Goal: Information Seeking & Learning: Learn about a topic

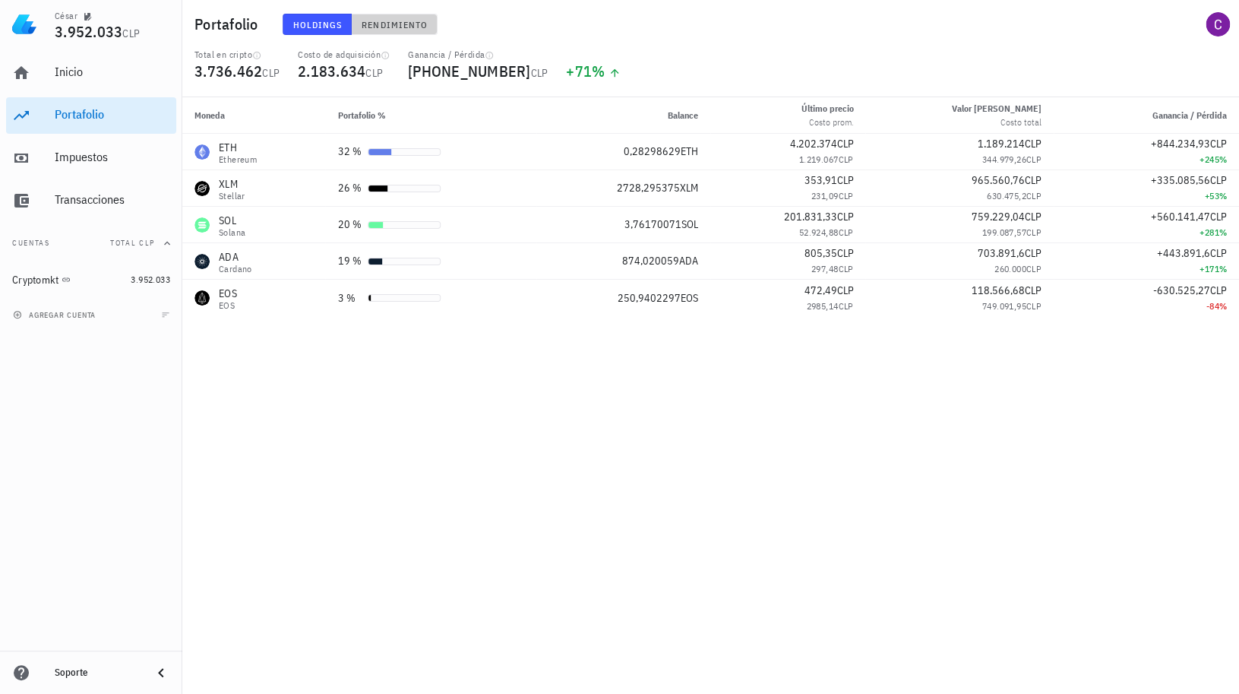
click at [402, 17] on button "Rendimiento" at bounding box center [395, 24] width 86 height 21
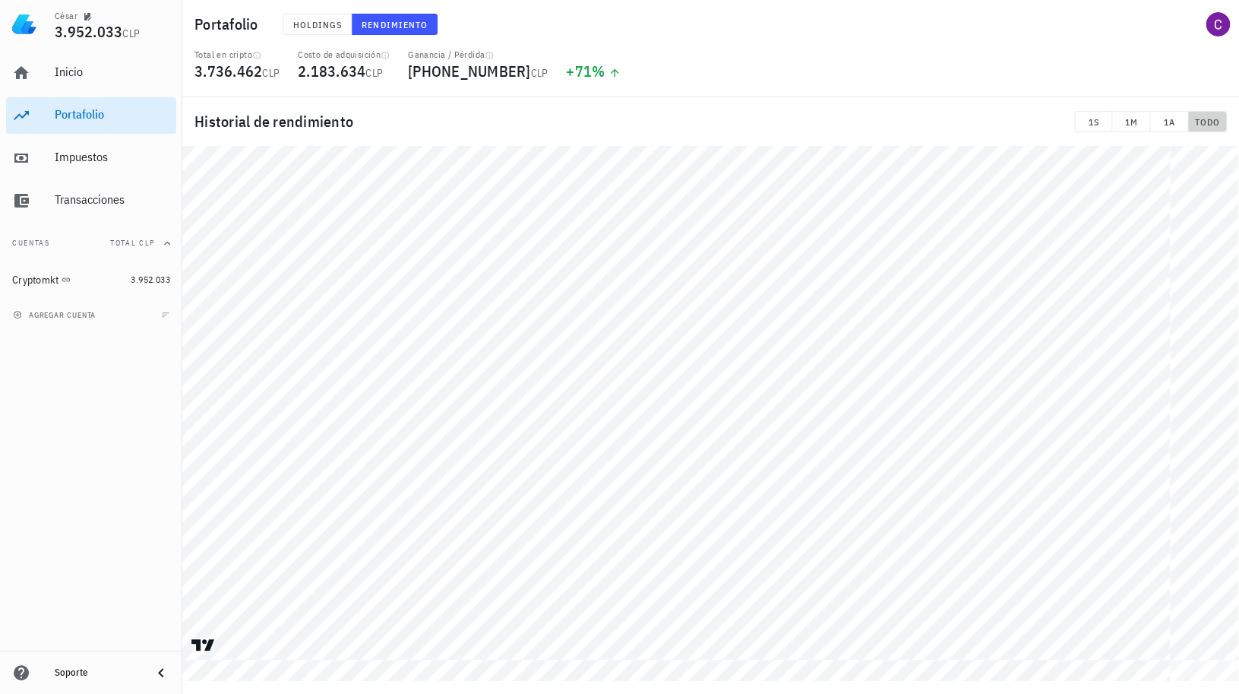
click at [1211, 127] on span "TODO" at bounding box center [1207, 121] width 26 height 11
click at [59, 70] on div "Inicio" at bounding box center [112, 72] width 115 height 14
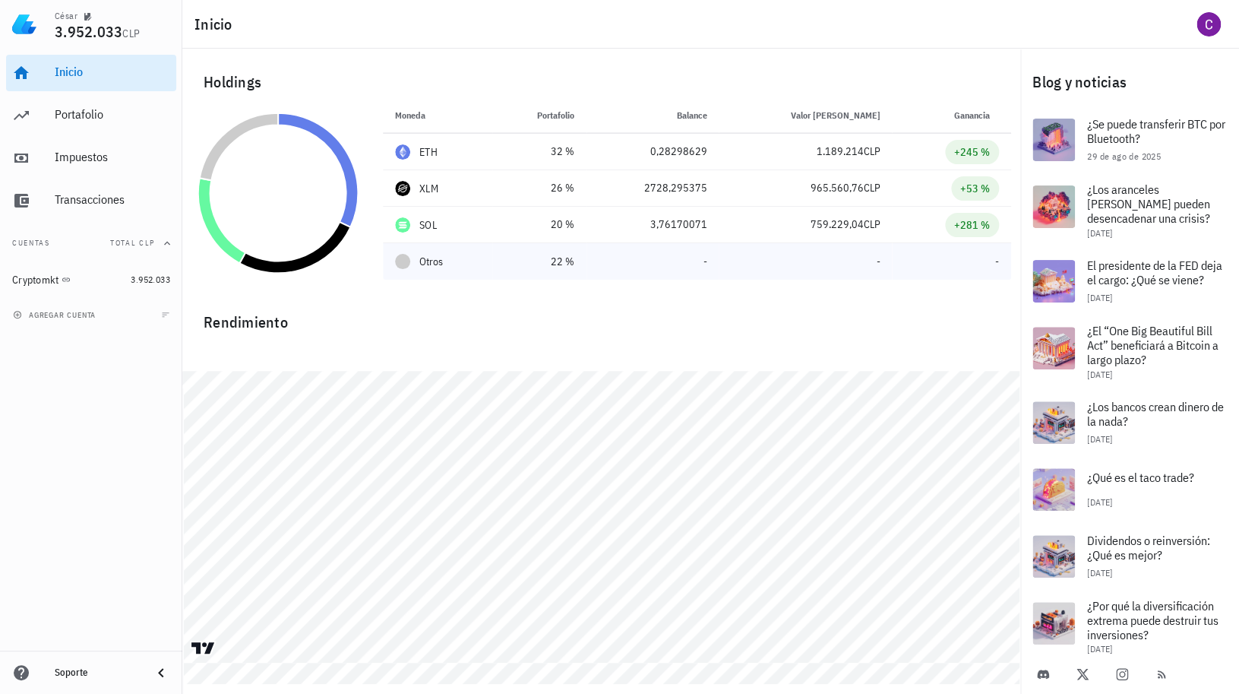
click at [459, 259] on div "Otros" at bounding box center [437, 262] width 85 height 16
click at [93, 117] on div "Portafolio" at bounding box center [112, 114] width 115 height 14
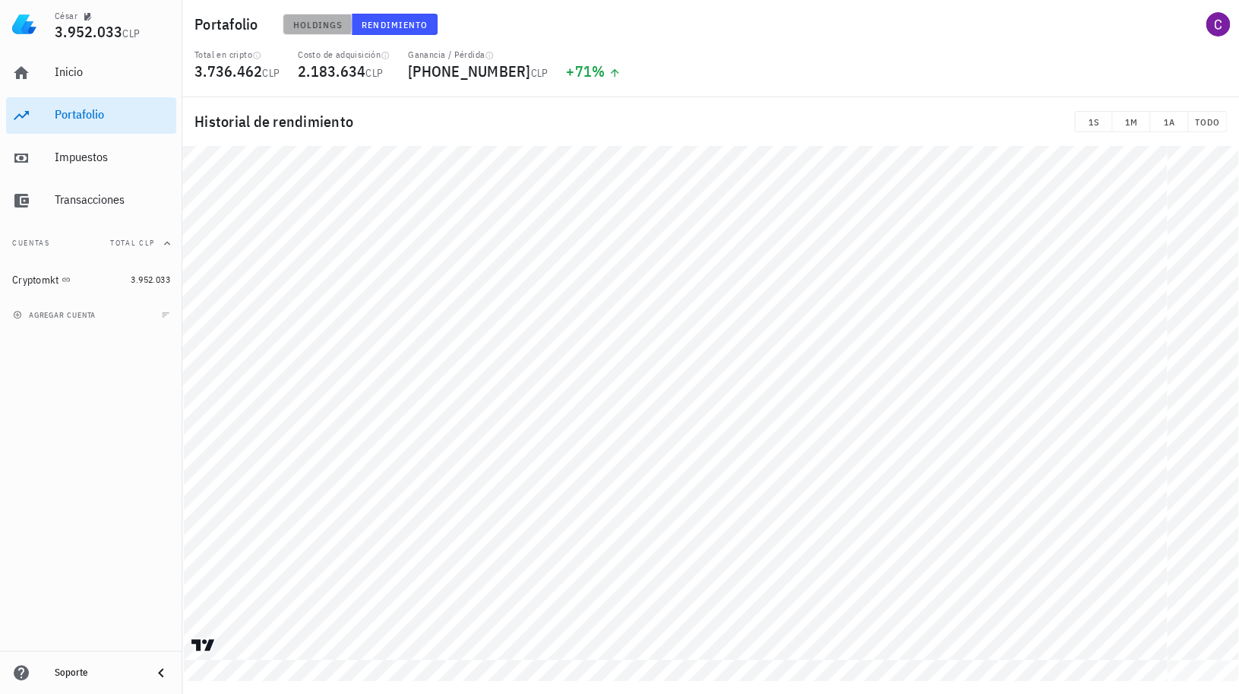
click at [328, 30] on span "Holdings" at bounding box center [318, 24] width 50 height 11
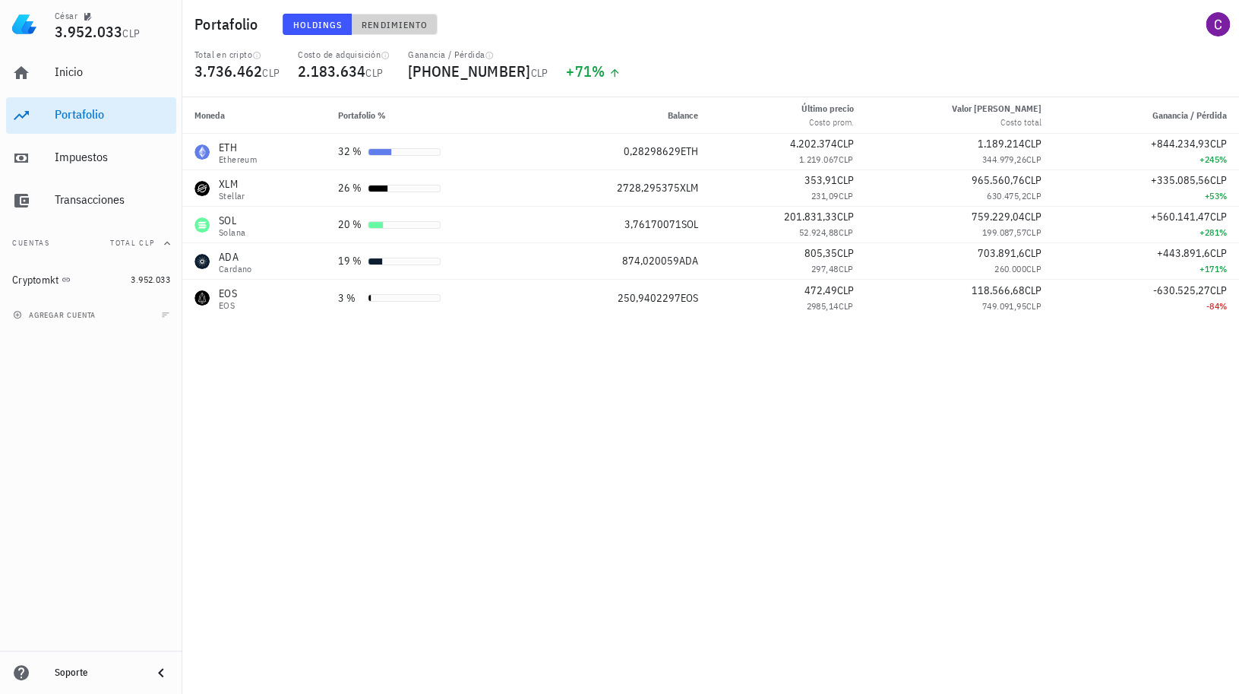
click at [380, 24] on span "Rendimiento" at bounding box center [394, 24] width 67 height 11
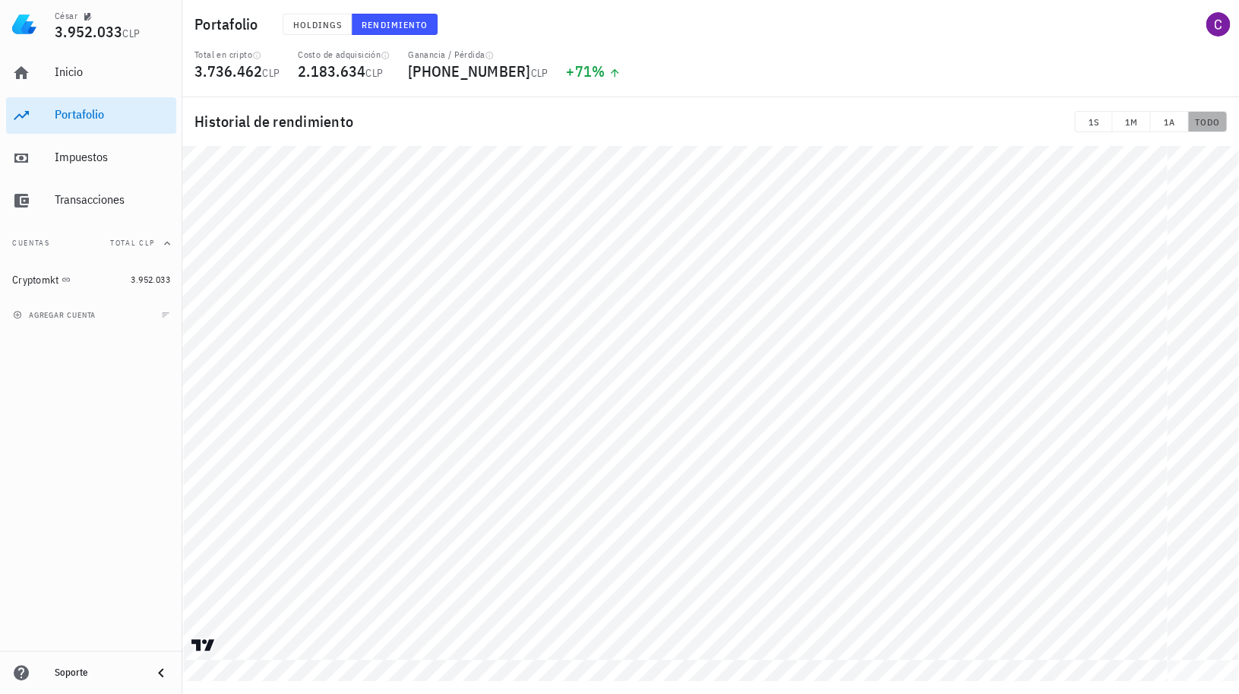
click at [1206, 119] on span "TODO" at bounding box center [1207, 121] width 26 height 11
